Goal: Task Accomplishment & Management: Manage account settings

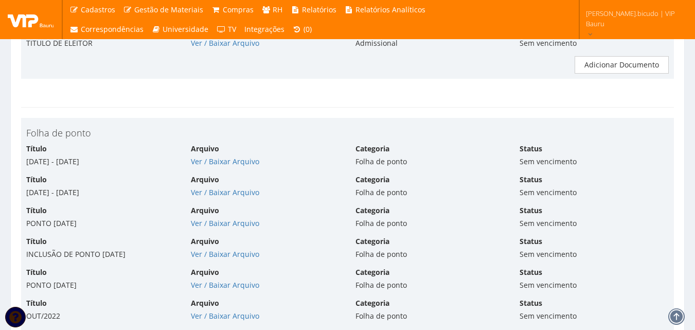
scroll to position [4011, 0]
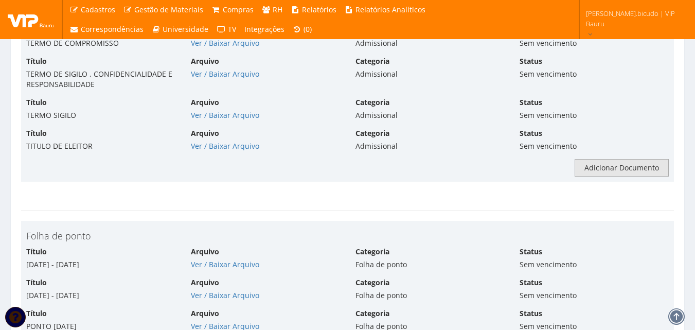
click at [614, 159] on link "Adicionar Documento" at bounding box center [621, 167] width 94 height 17
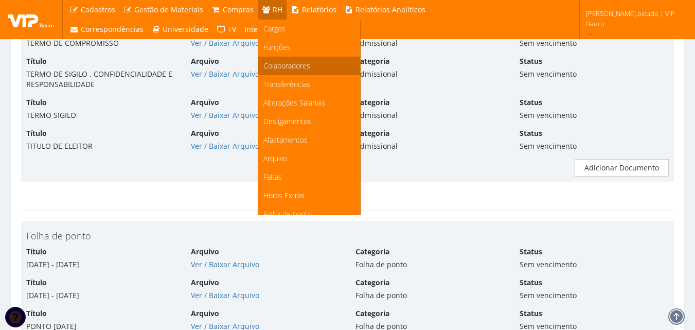
click at [285, 68] on span "Colaboradores" at bounding box center [286, 66] width 47 height 10
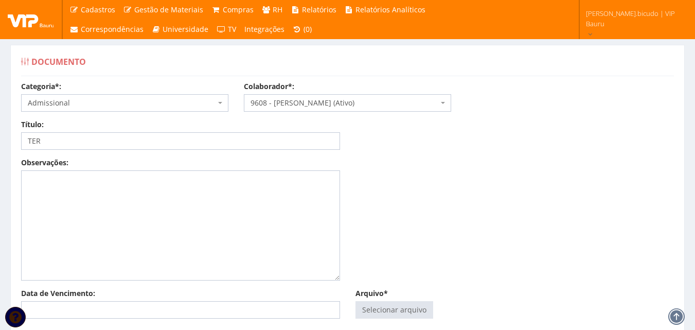
type input "TERMO BANCO DE HORAS"
click at [371, 316] on input "Arquivo*" at bounding box center [394, 309] width 77 height 16
type input "C:\fakepath\POLITICA BANCO DE HORAS - JULIA FERNANDES BICUDO - Clicksign (1).pdf"
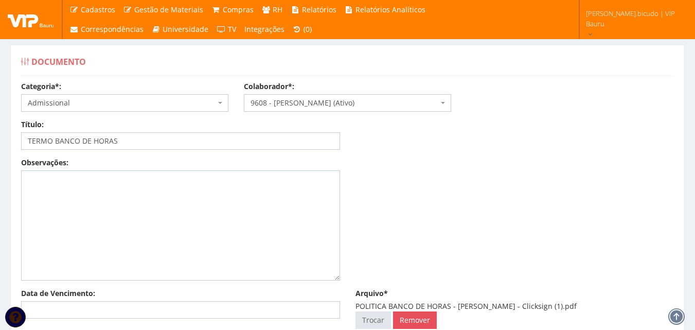
scroll to position [137, 0]
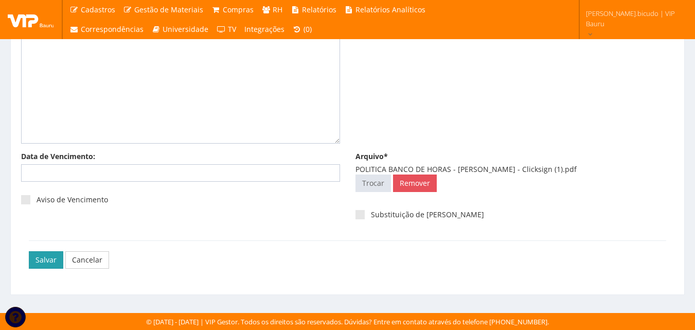
click at [48, 257] on input "Salvar" at bounding box center [46, 259] width 34 height 17
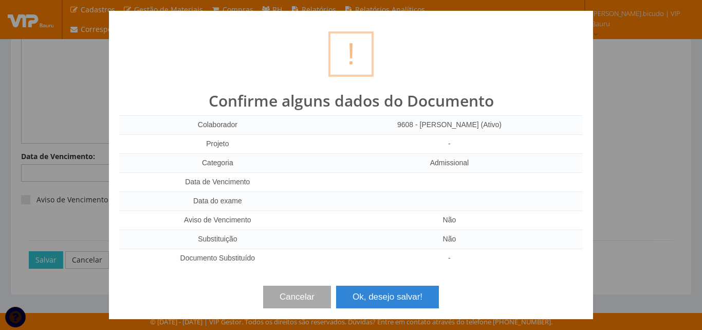
click at [363, 299] on button "Ok, desejo salvar!" at bounding box center [387, 296] width 103 height 23
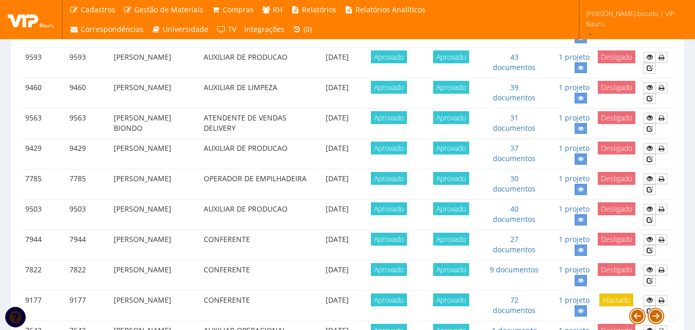
scroll to position [360, 0]
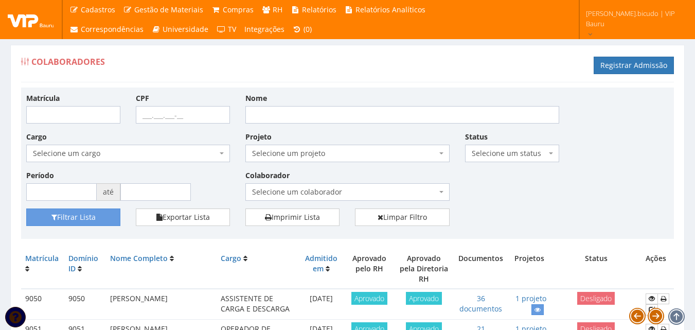
drag, startPoint x: 376, startPoint y: 105, endPoint x: 387, endPoint y: 121, distance: 19.3
click at [377, 105] on div "Nome" at bounding box center [402, 108] width 329 height 31
click at [389, 125] on div "Matrícula CPF Nome Cargo Selecione um cargo G1225 D0029 - 4110-05 - AGENTE DE A…" at bounding box center [348, 151] width 658 height 116
click at [386, 119] on input "Nome" at bounding box center [402, 114] width 314 height 17
click at [427, 135] on div "Projeto Selecione um projeto G0112 D0112 - Cessão de Mão de Obra - Movimentação…" at bounding box center [347, 146] width 219 height 31
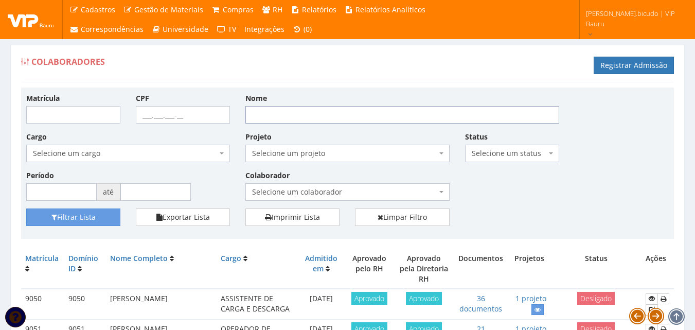
click at [305, 110] on input "Nome" at bounding box center [402, 114] width 314 height 17
type input "FRANCINE"
click at [109, 213] on button "Filtrar Lista" at bounding box center [73, 216] width 94 height 17
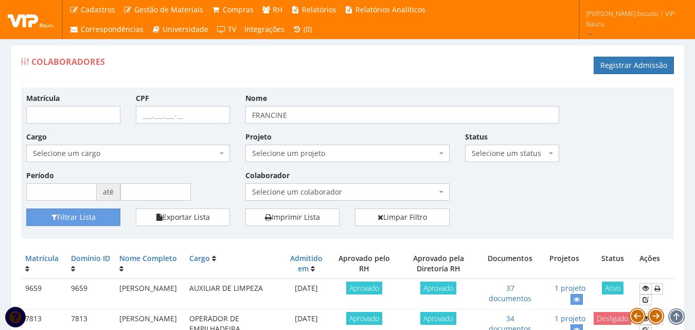
scroll to position [51, 0]
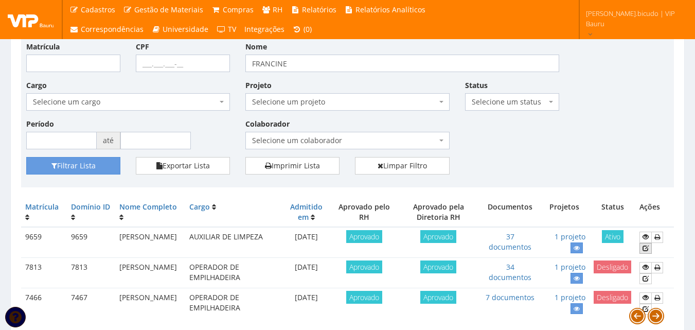
click at [647, 249] on icon at bounding box center [645, 247] width 6 height 7
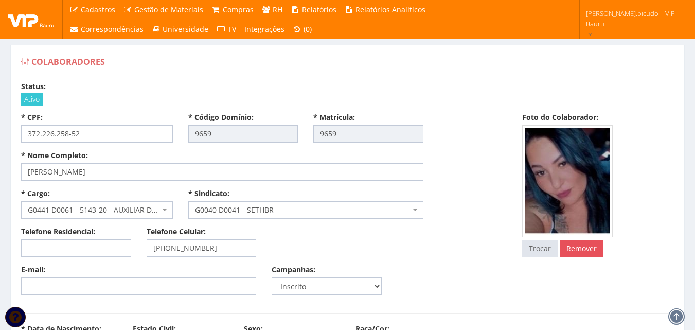
select select
click at [582, 270] on div "* CPF: 372.226.258-52 * Código Domínio: 9659 * Matrícula: 9659 * Nome Completo:…" at bounding box center [347, 207] width 668 height 190
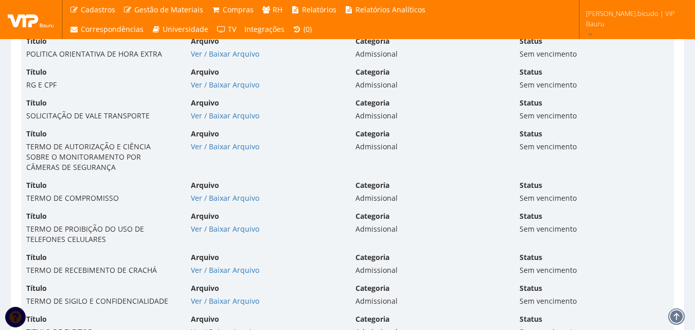
scroll to position [3445, 0]
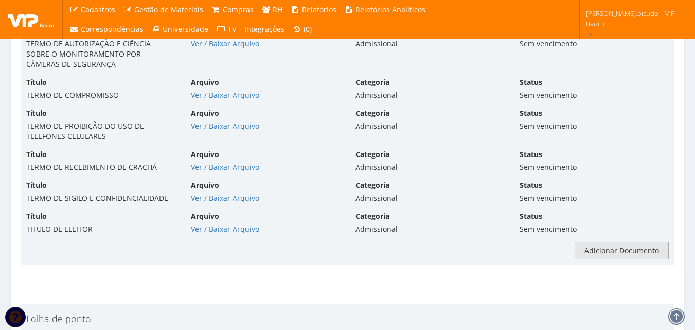
click at [582, 242] on link "Adicionar Documento" at bounding box center [621, 250] width 94 height 17
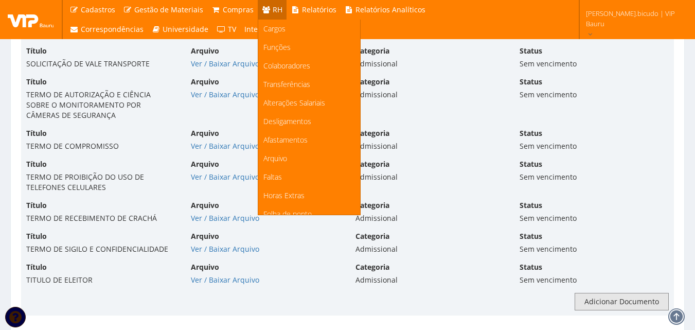
scroll to position [3394, 0]
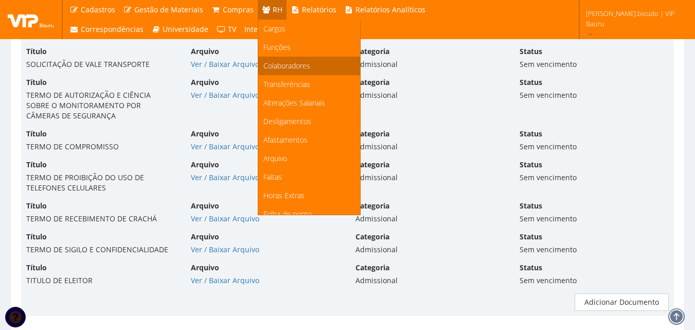
click at [291, 59] on link "Colaboradores" at bounding box center [309, 66] width 102 height 19
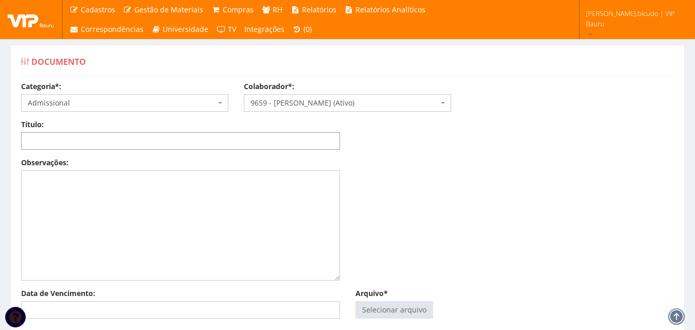
click at [284, 145] on input "Título:" at bounding box center [180, 140] width 319 height 17
type input "TERMO BANCO DE HORAS"
click at [382, 309] on input "Arquivo*" at bounding box center [394, 309] width 77 height 16
type input "C:\fakepath\CCF20082025 (1).pdf"
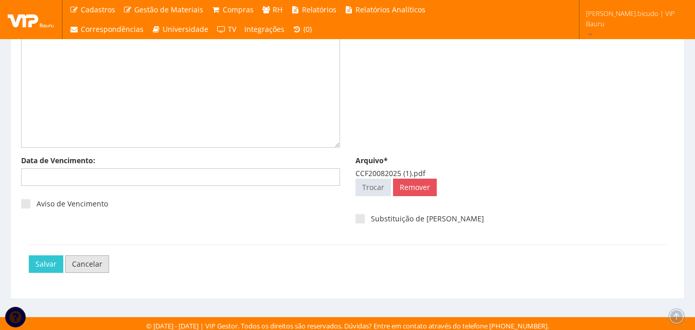
scroll to position [137, 0]
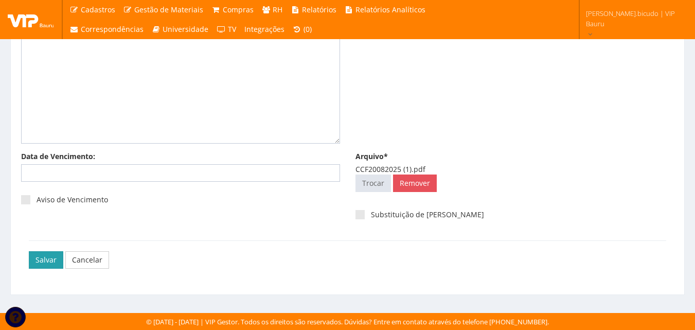
click at [42, 261] on input "Salvar" at bounding box center [46, 259] width 34 height 17
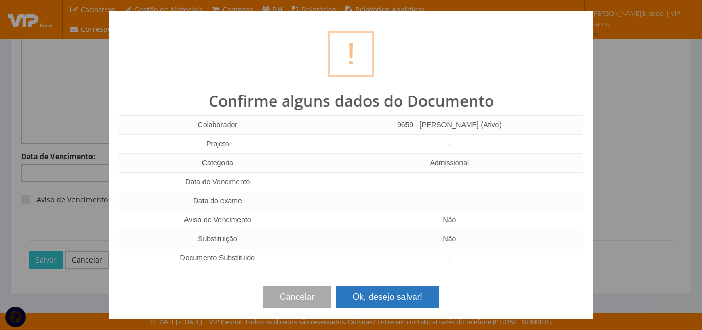
click at [370, 299] on button "Ok, desejo salvar!" at bounding box center [387, 296] width 103 height 23
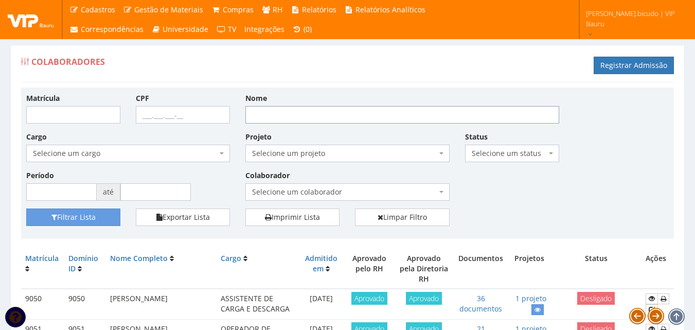
click at [290, 119] on input "Nome" at bounding box center [402, 114] width 314 height 17
click at [286, 190] on span "Selecione um colaborador" at bounding box center [344, 192] width 184 height 10
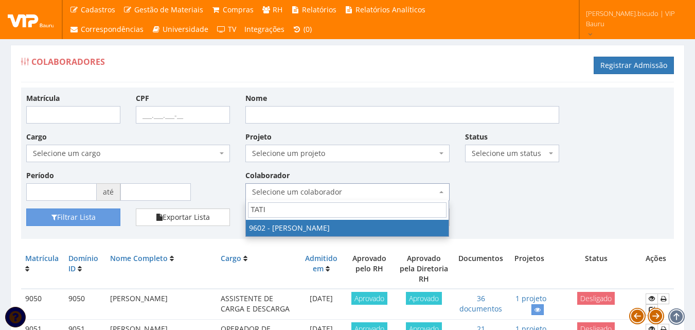
type input "TATIA"
select select "3769"
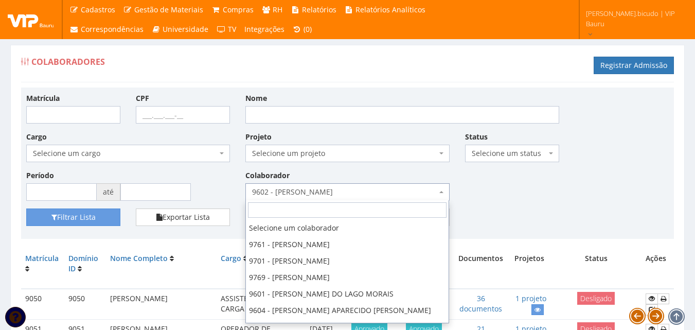
scroll to position [428, 0]
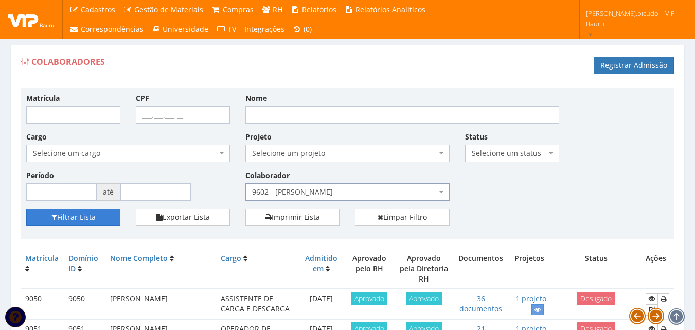
click at [50, 209] on button "Filtrar Lista" at bounding box center [73, 216] width 94 height 17
click at [456, 169] on div "Matrícula CPF Nome Cargo Selecione um cargo G1225 D0029 - 4110-05 - AGENTE DE A…" at bounding box center [348, 151] width 658 height 116
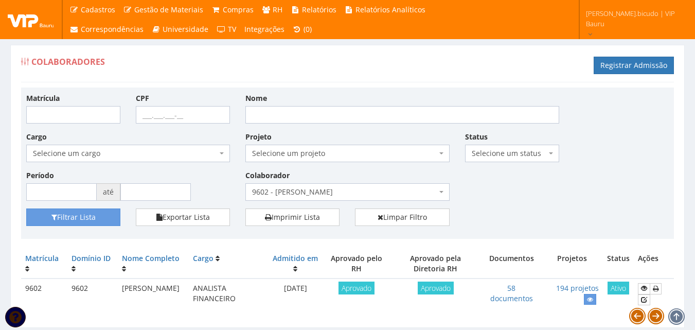
click at [423, 80] on div "Colaboradores Registrar Admissão" at bounding box center [347, 66] width 653 height 31
click at [645, 297] on icon at bounding box center [644, 299] width 6 height 7
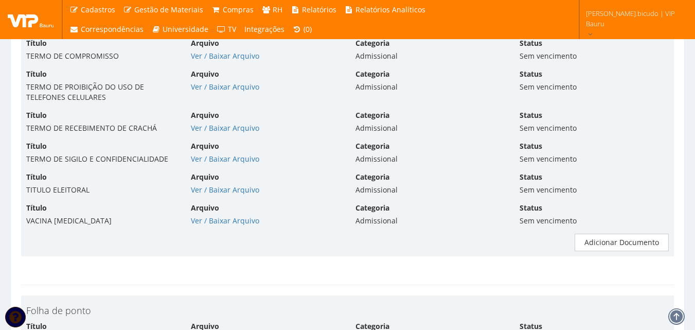
scroll to position [4063, 0]
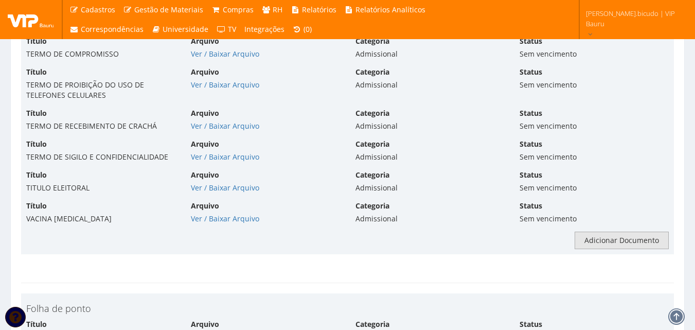
click at [645, 231] on link "Adicionar Documento" at bounding box center [621, 239] width 94 height 17
